Goal: Information Seeking & Learning: Learn about a topic

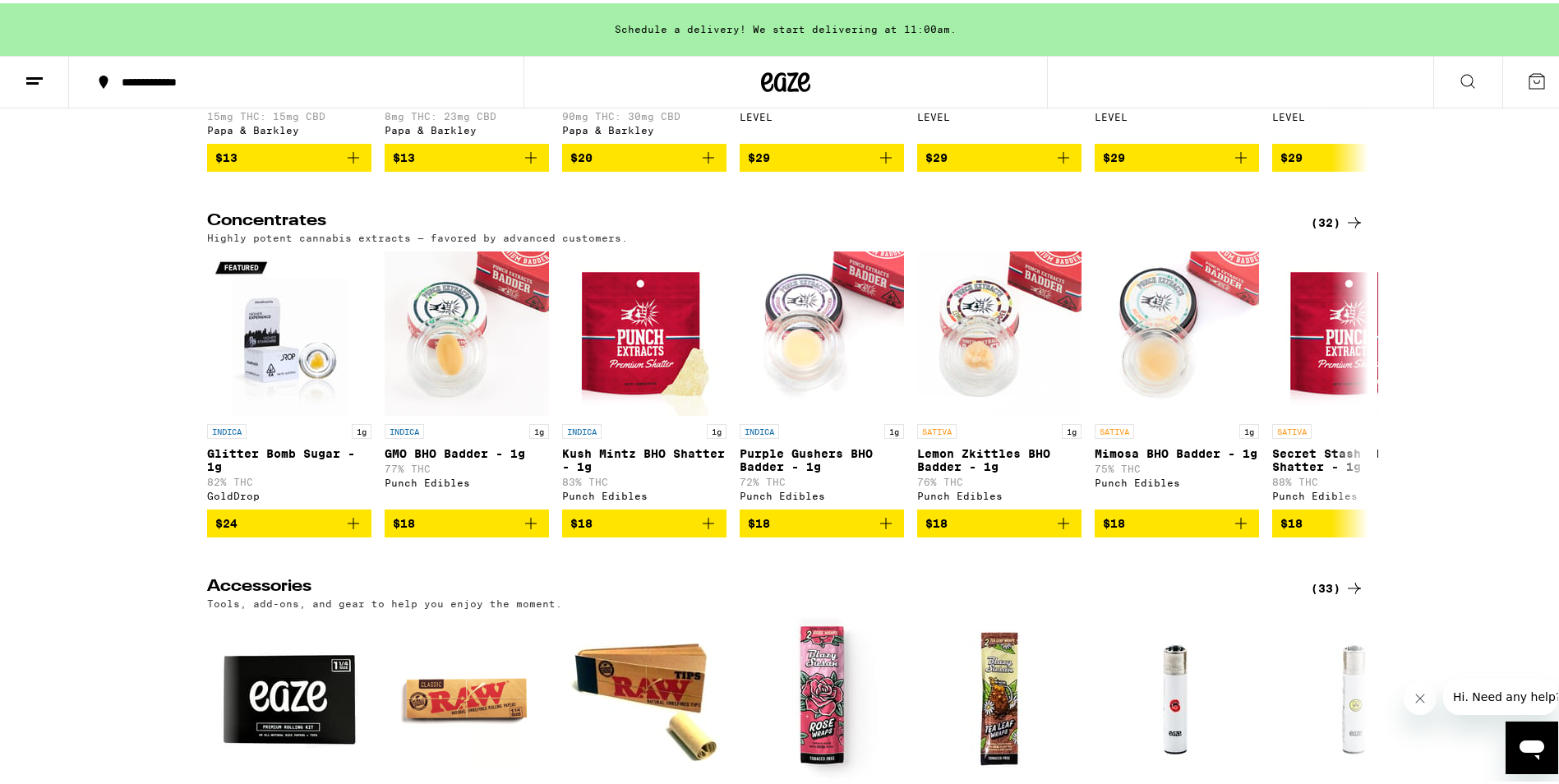
scroll to position [7123, 0]
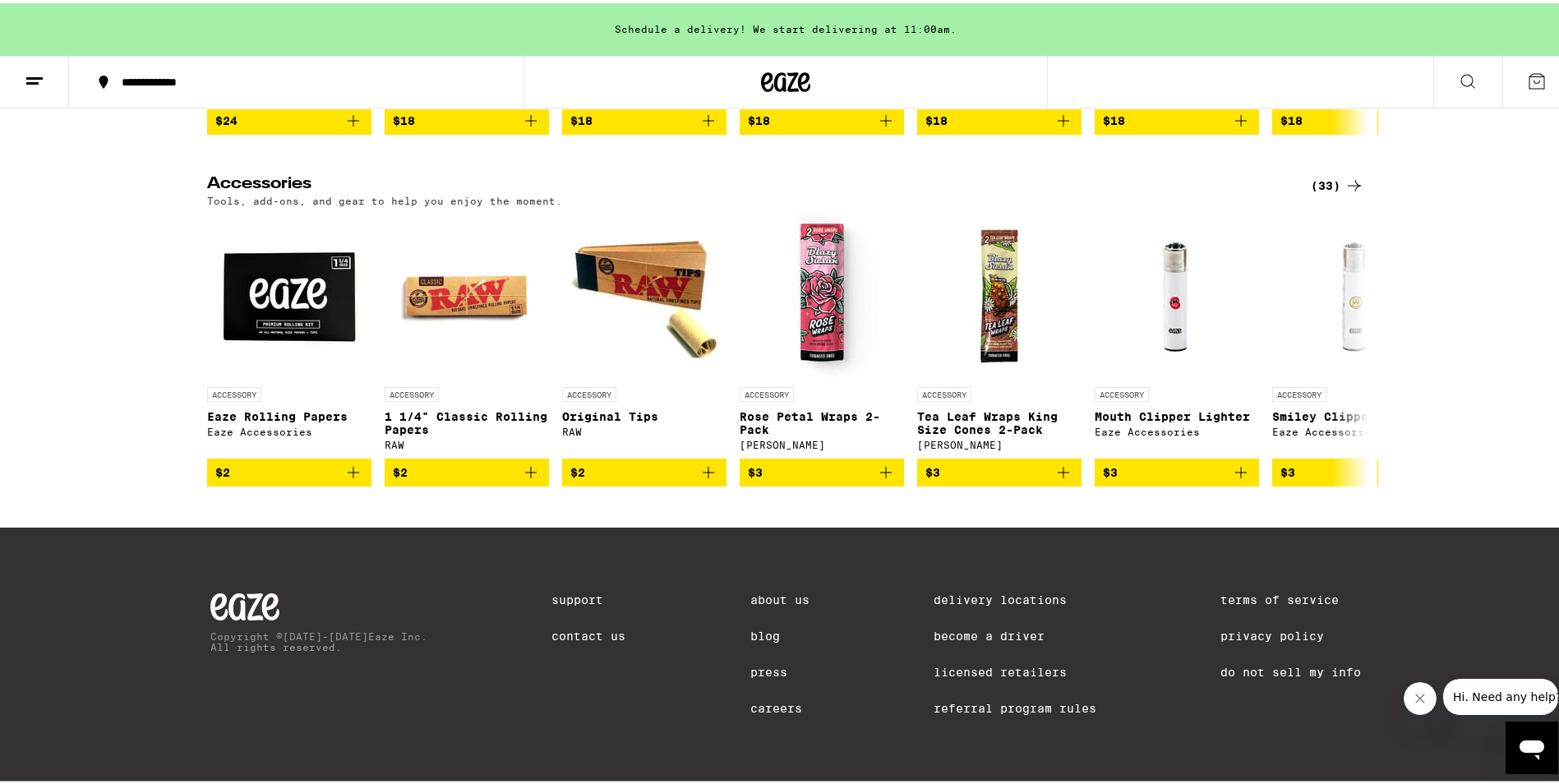
click at [751, 702] on link "Careers" at bounding box center [780, 705] width 59 height 13
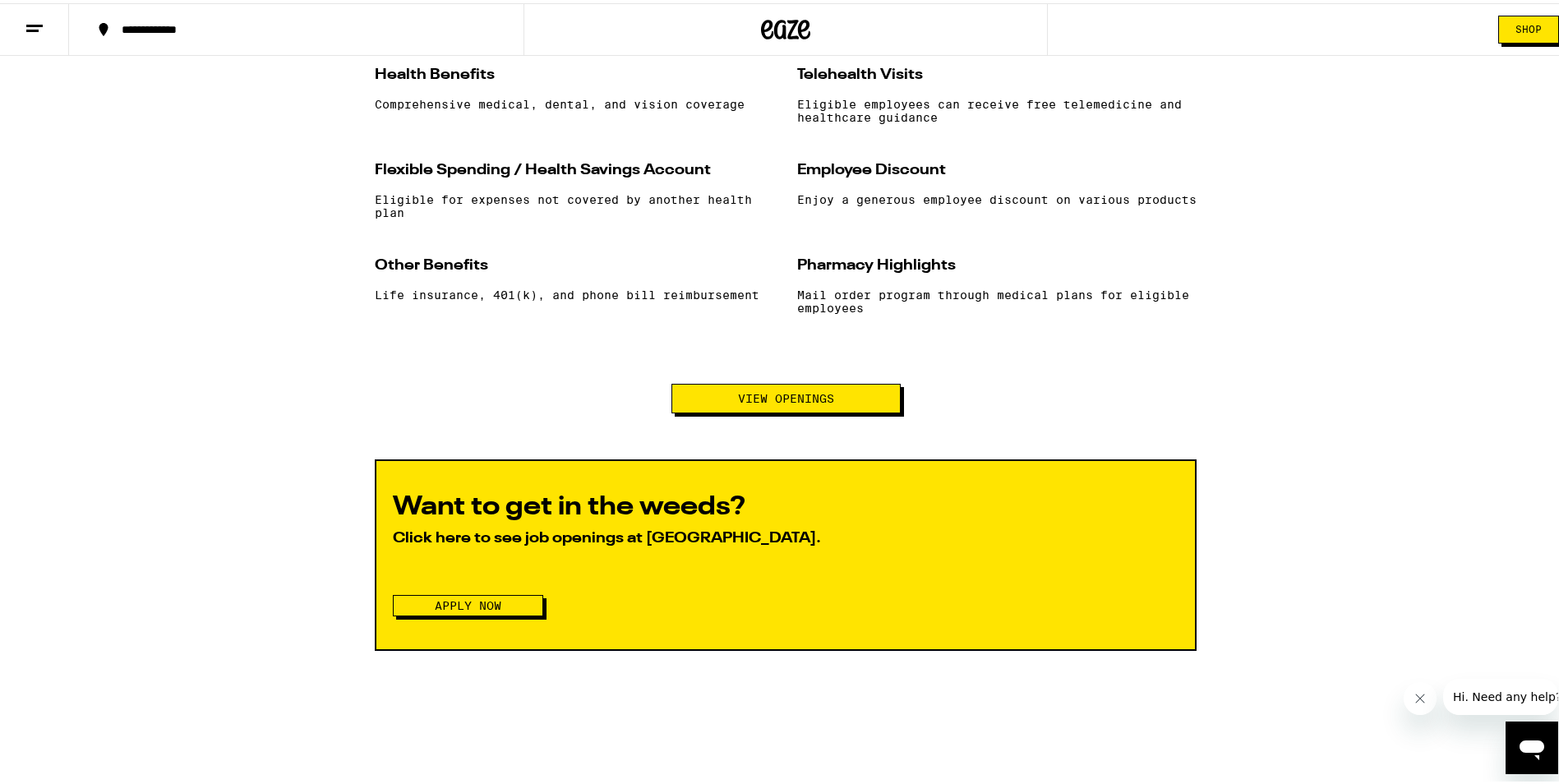
scroll to position [1808, 0]
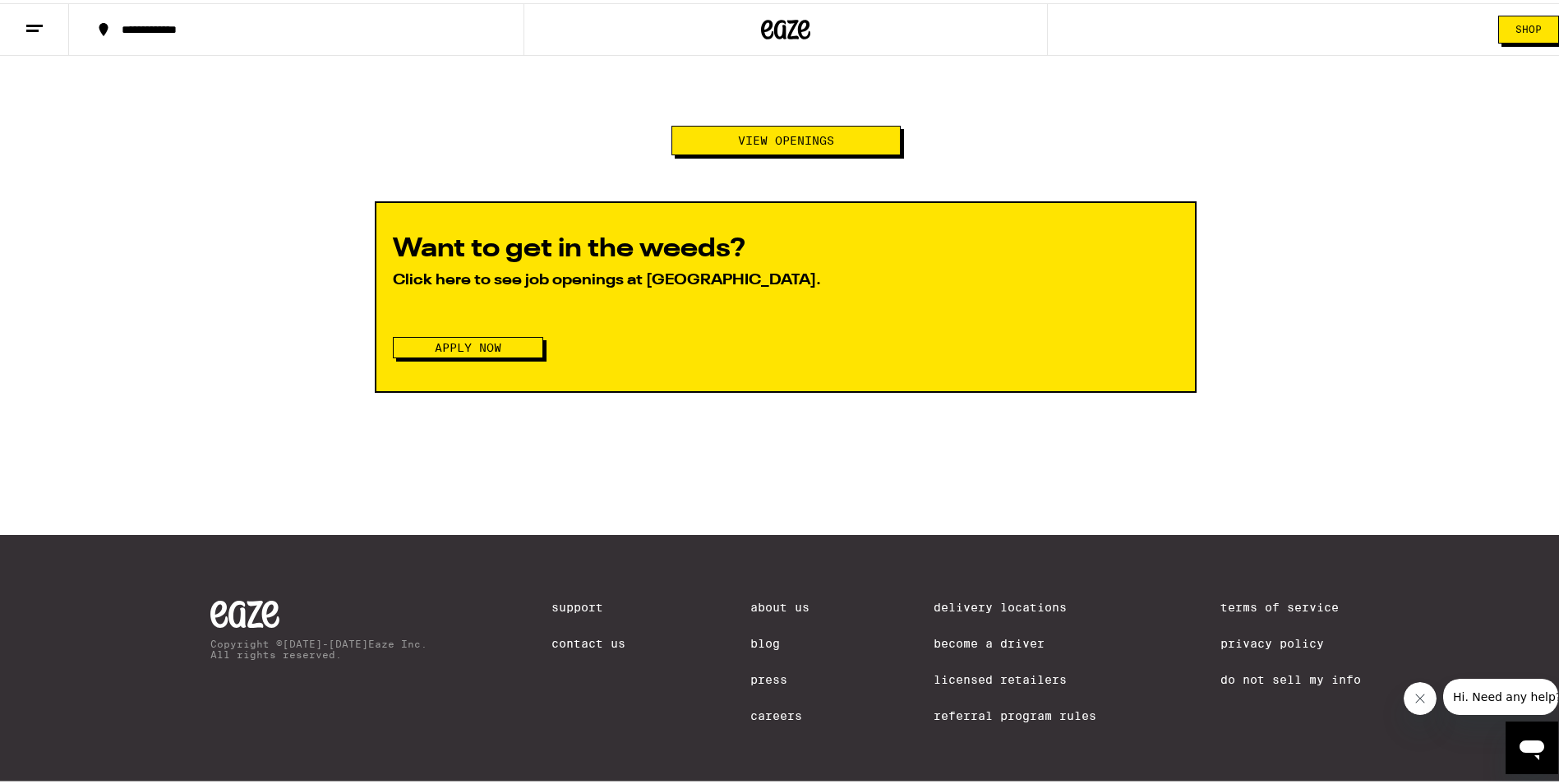
click at [850, 152] on button "View Openings" at bounding box center [786, 137] width 230 height 30
drag, startPoint x: 850, startPoint y: 154, endPoint x: 483, endPoint y: 26, distance: 388.7
click at [483, 26] on div "**********" at bounding box center [305, 26] width 382 height 11
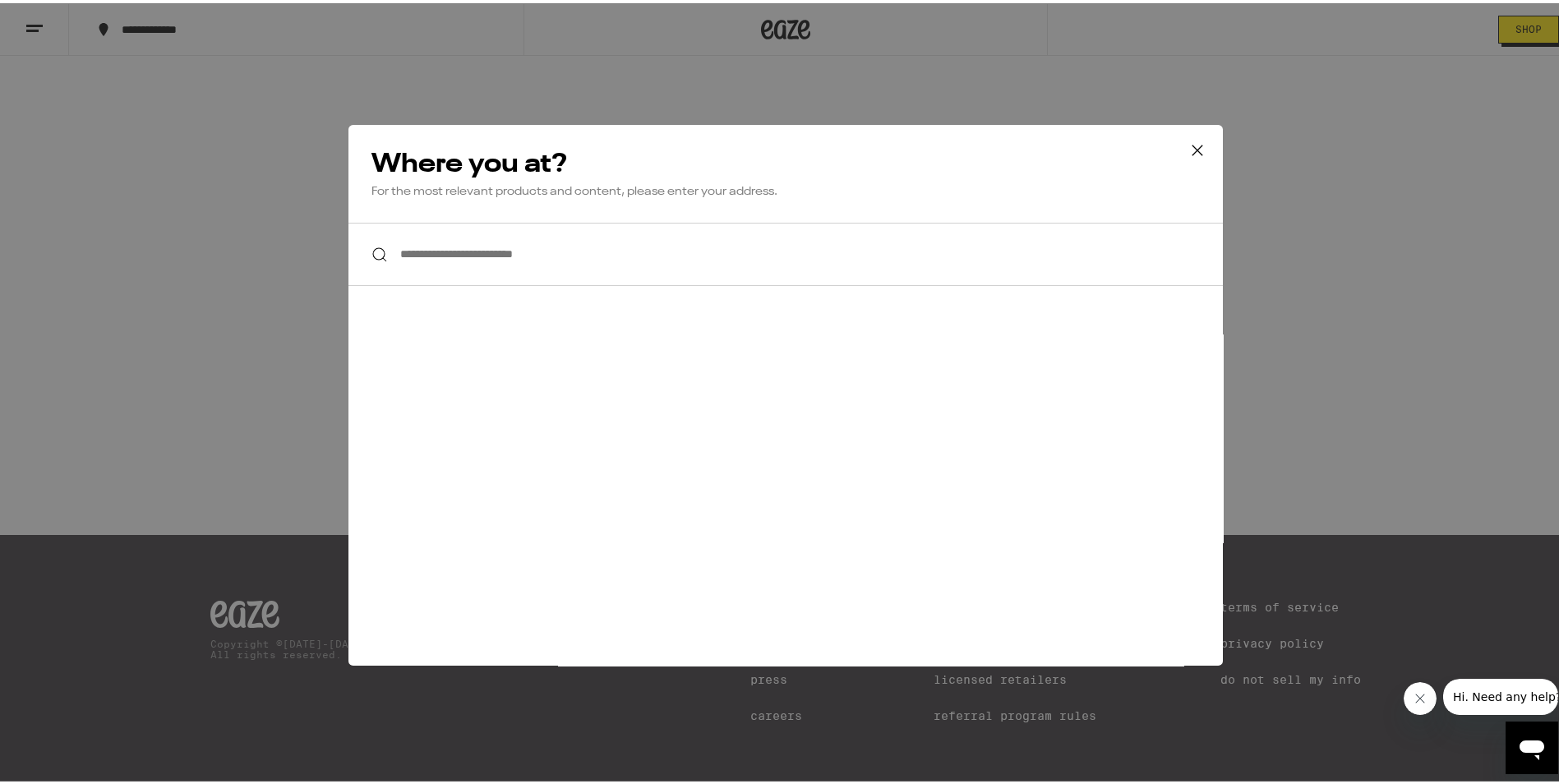
click at [1189, 151] on icon at bounding box center [1197, 147] width 25 height 25
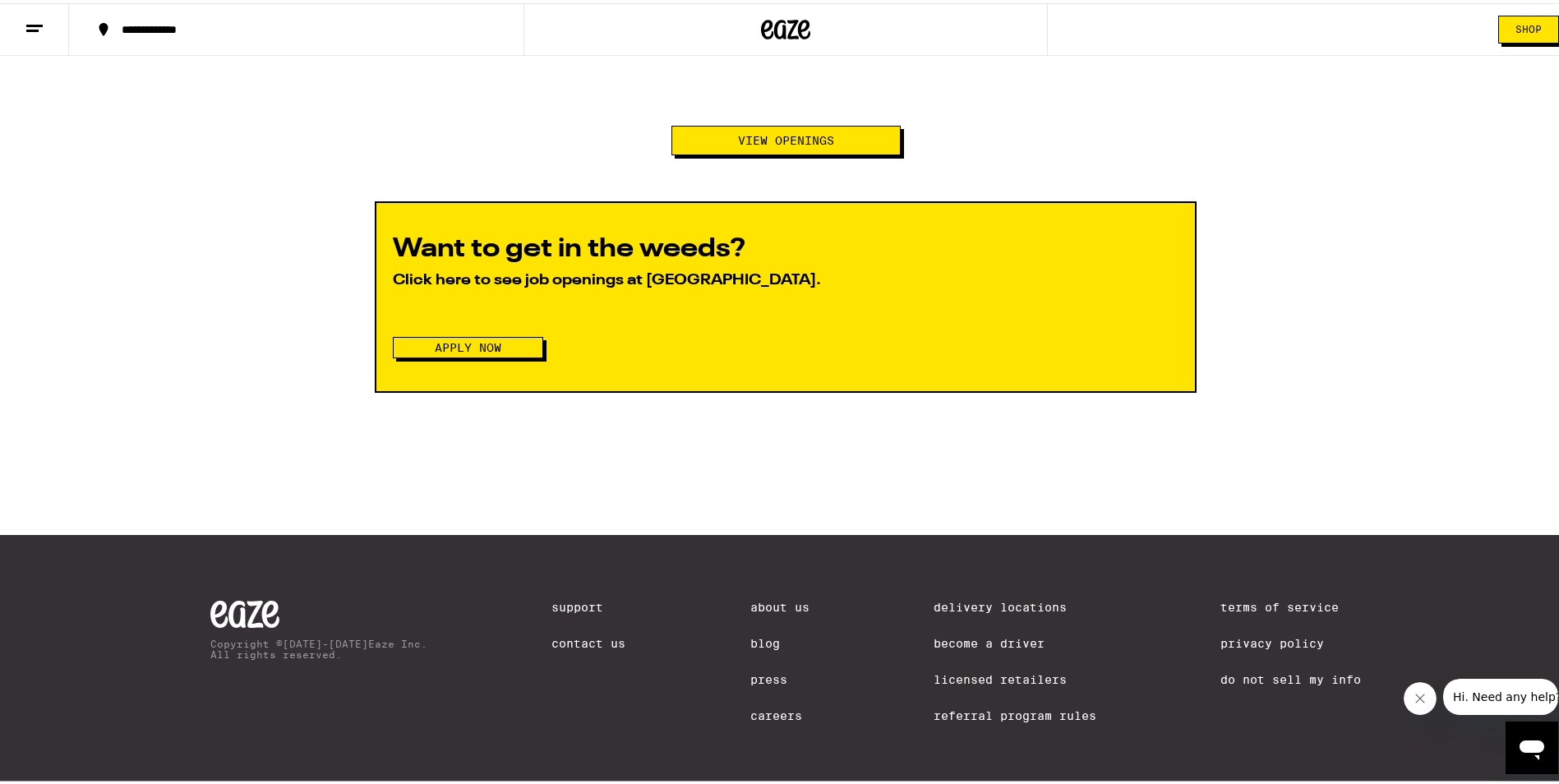
scroll to position [1588, 0]
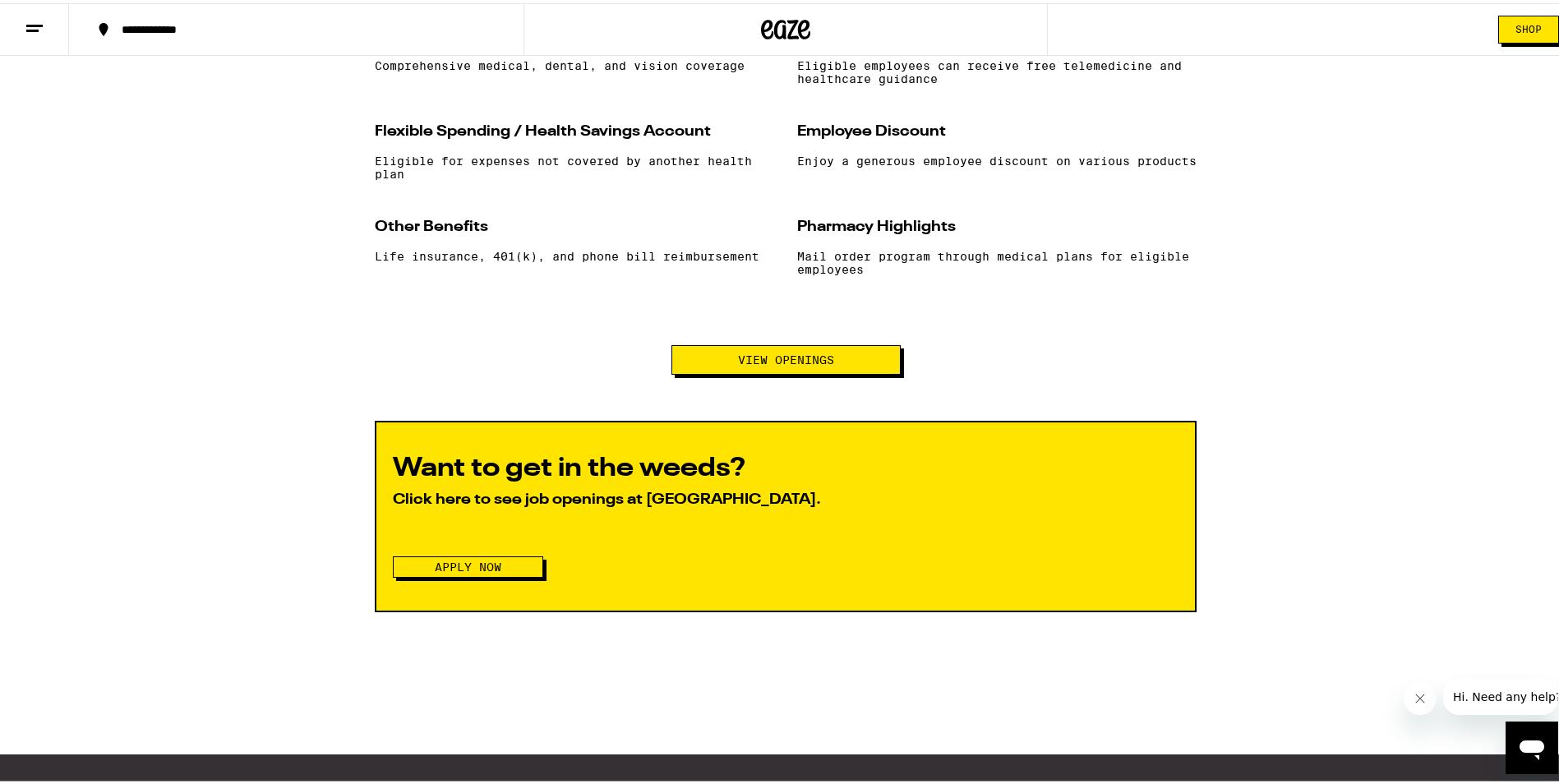
click at [519, 575] on button "Apply Now" at bounding box center [468, 564] width 150 height 21
